Goal: Browse casually

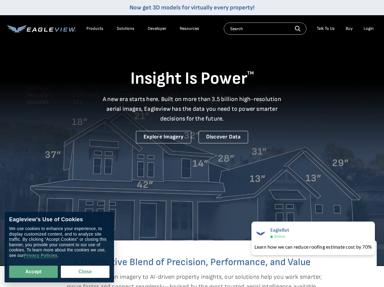
click at [192, 143] on video at bounding box center [192, 133] width 384 height 266
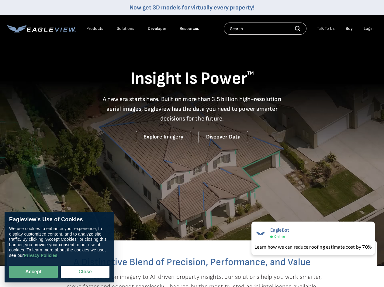
click at [95, 29] on div "Products" at bounding box center [94, 28] width 17 height 5
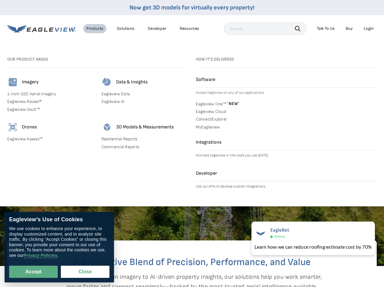
click at [126, 29] on div "Solutions" at bounding box center [126, 28] width 18 height 5
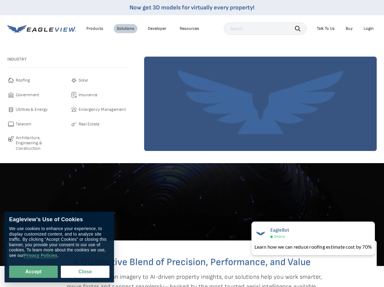
click at [190, 29] on div "Resources" at bounding box center [189, 28] width 19 height 5
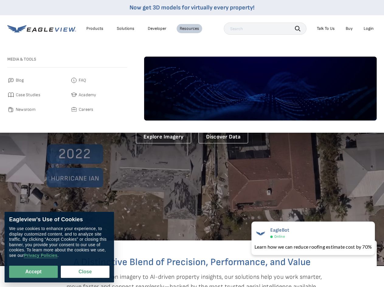
click at [298, 28] on icon "button" at bounding box center [297, 28] width 5 height 5
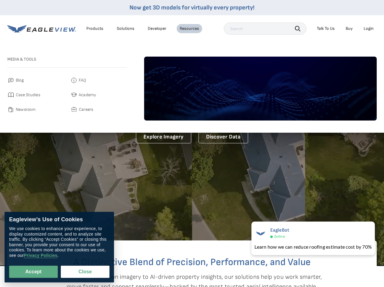
click at [326, 29] on div "Talk To Us" at bounding box center [326, 28] width 18 height 5
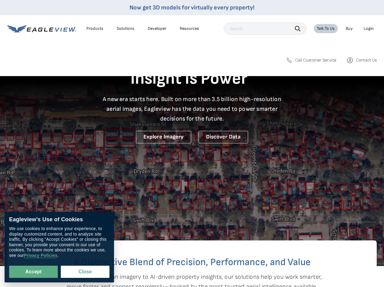
click at [369, 29] on div "Login" at bounding box center [369, 28] width 10 height 5
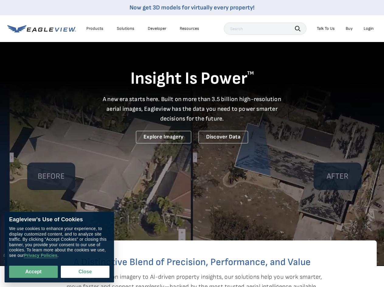
click at [33, 272] on button "Accept" at bounding box center [33, 272] width 49 height 12
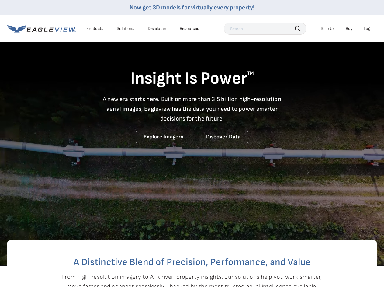
click at [85, 272] on button "Close" at bounding box center [84, 271] width 46 height 12
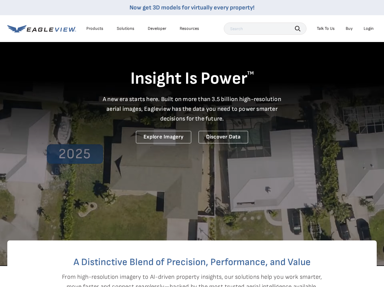
checkbox input "false"
